Goal: Unclear

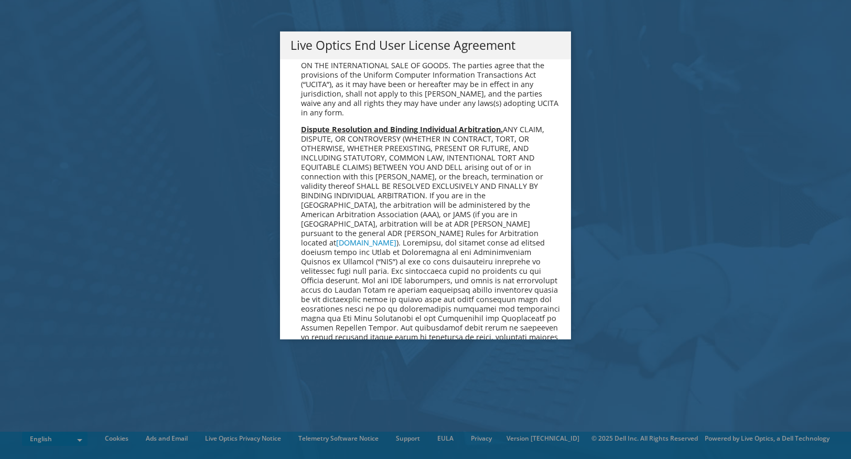
scroll to position [3964, 0]
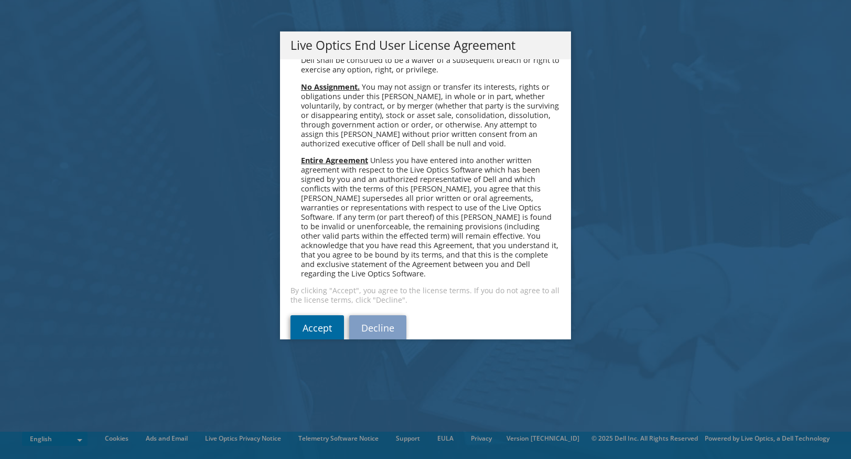
click at [308, 315] on link "Accept" at bounding box center [316, 327] width 53 height 25
